Goal: Navigation & Orientation: Find specific page/section

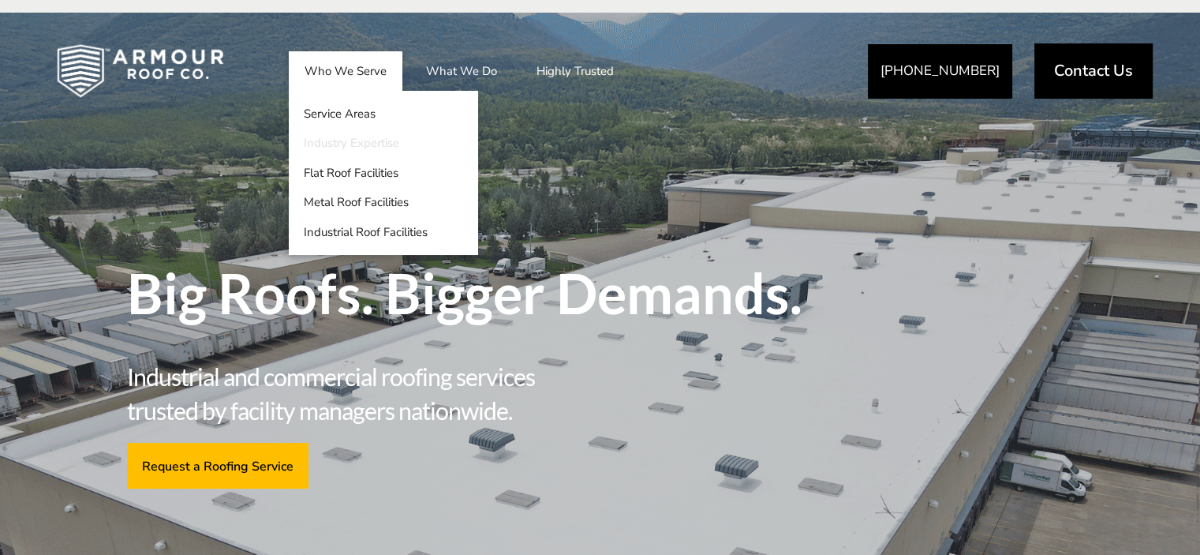
click at [376, 144] on link "Industry Expertise" at bounding box center [383, 144] width 189 height 30
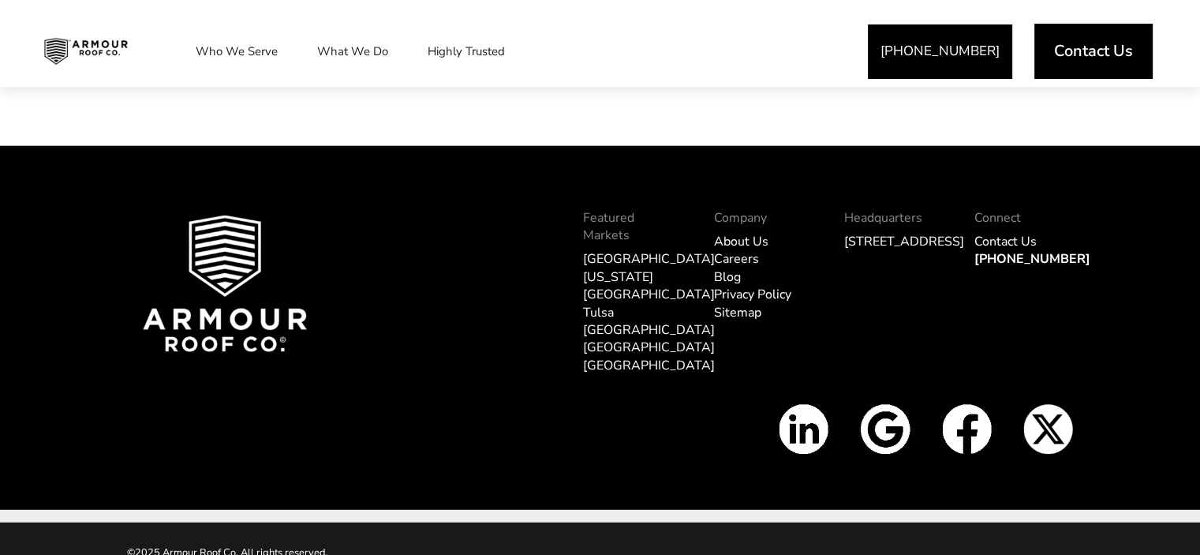
scroll to position [3957, 0]
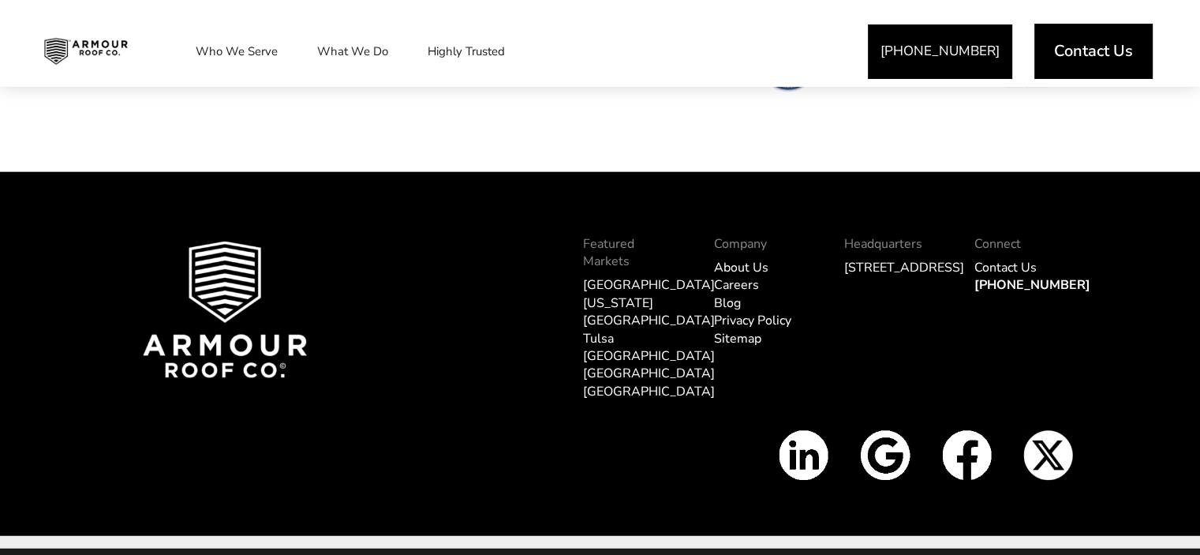
click at [726, 265] on link "About Us" at bounding box center [741, 267] width 54 height 17
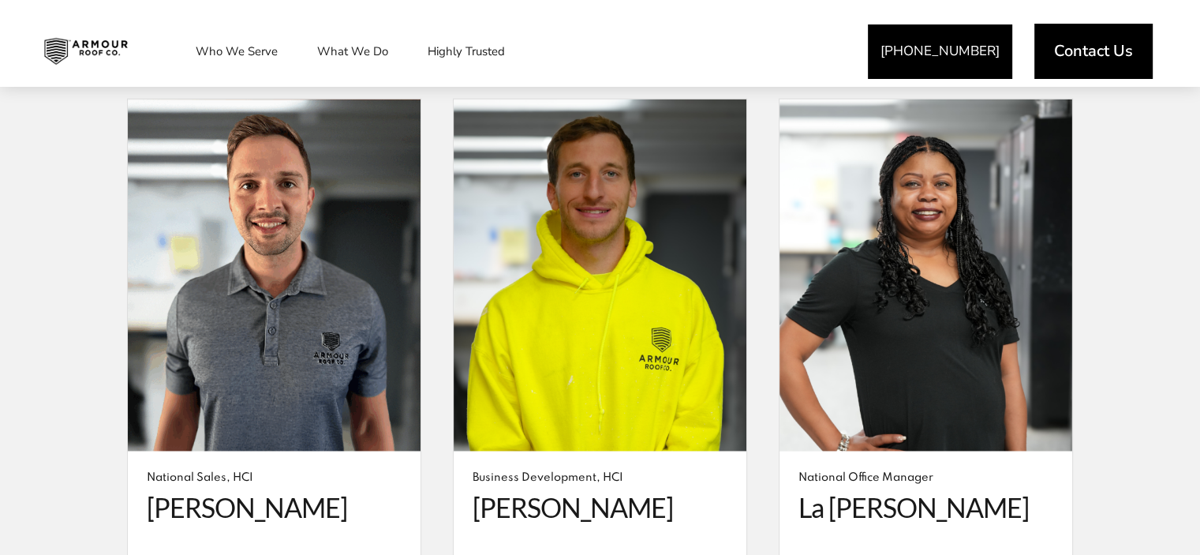
scroll to position [3985, 0]
